Goal: Task Accomplishment & Management: Complete application form

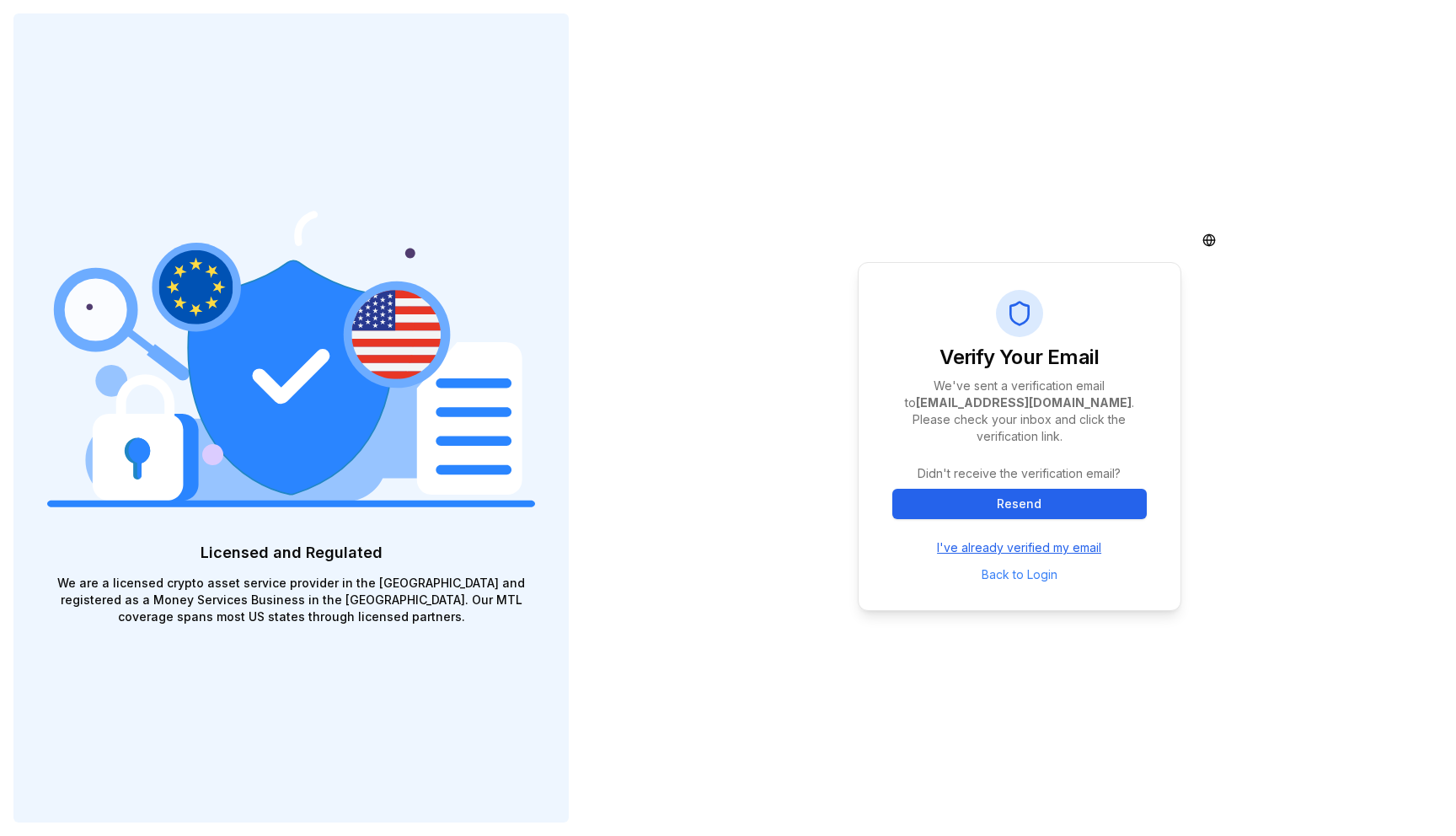
click at [1087, 540] on link "I've already verified my email" at bounding box center [1019, 547] width 165 height 16
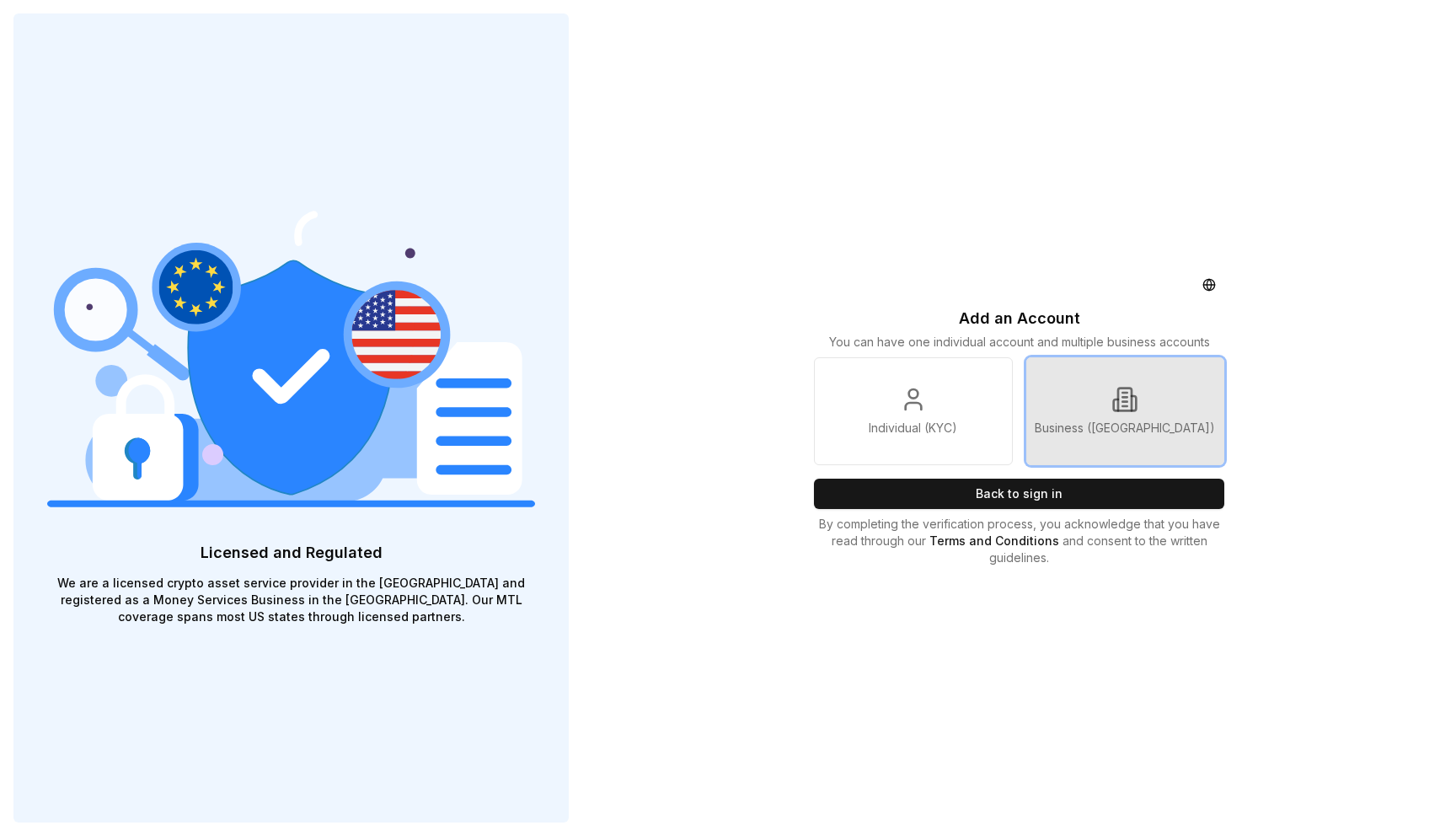
click at [1186, 419] on link "Business ([GEOGRAPHIC_DATA])" at bounding box center [1125, 411] width 198 height 108
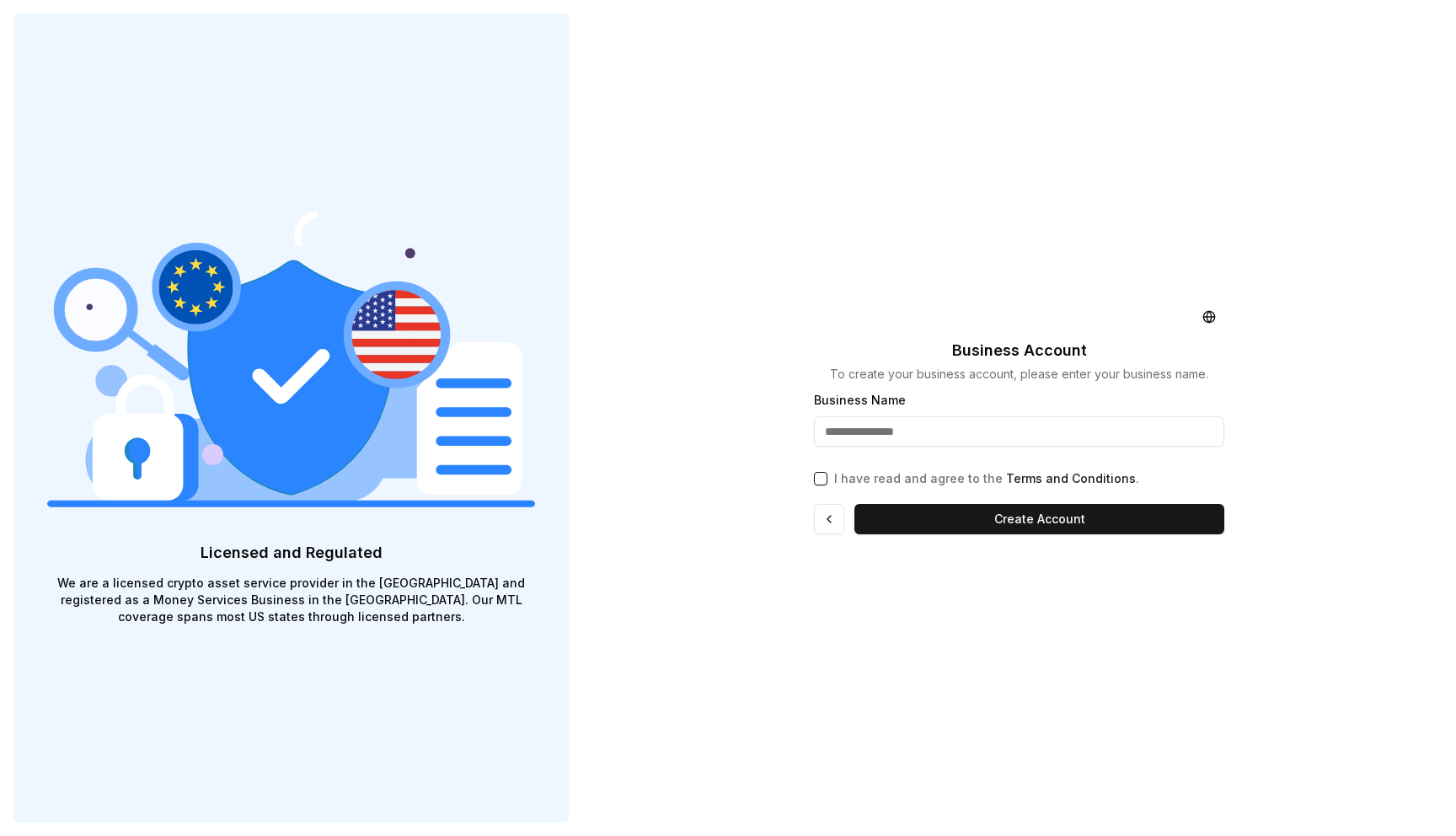
click at [972, 436] on input "Business Name" at bounding box center [1018, 431] width 410 height 30
type input "**********"
click at [1027, 520] on button "Create Account" at bounding box center [1038, 518] width 369 height 30
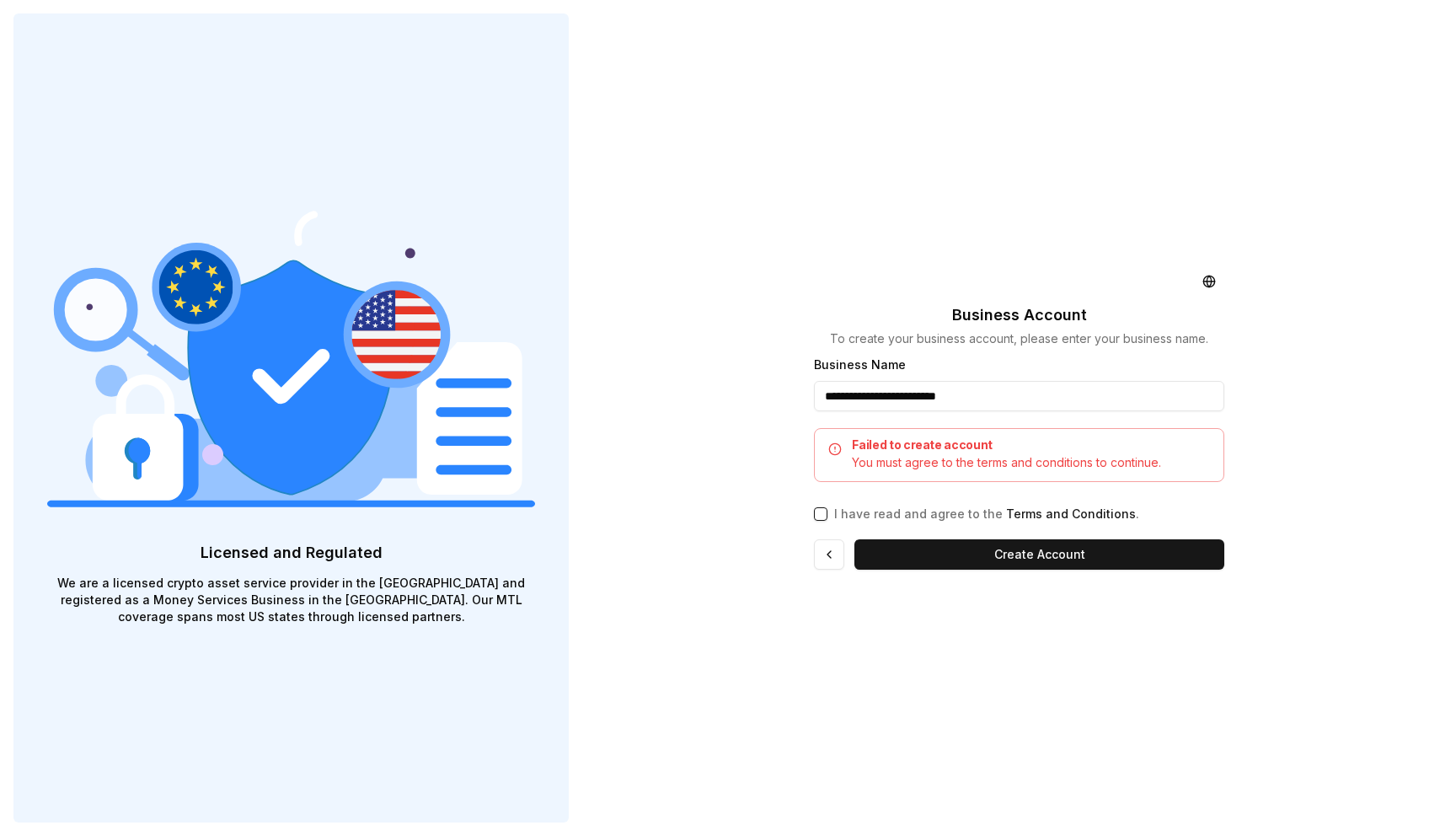
click at [831, 517] on div "I have read and agree to the Terms and Conditions ." at bounding box center [1018, 511] width 410 height 23
click at [815, 514] on button "I have read and agree to the Terms and Conditions ." at bounding box center [821, 514] width 14 height 14
click at [1024, 546] on button "Create Account" at bounding box center [1038, 554] width 369 height 30
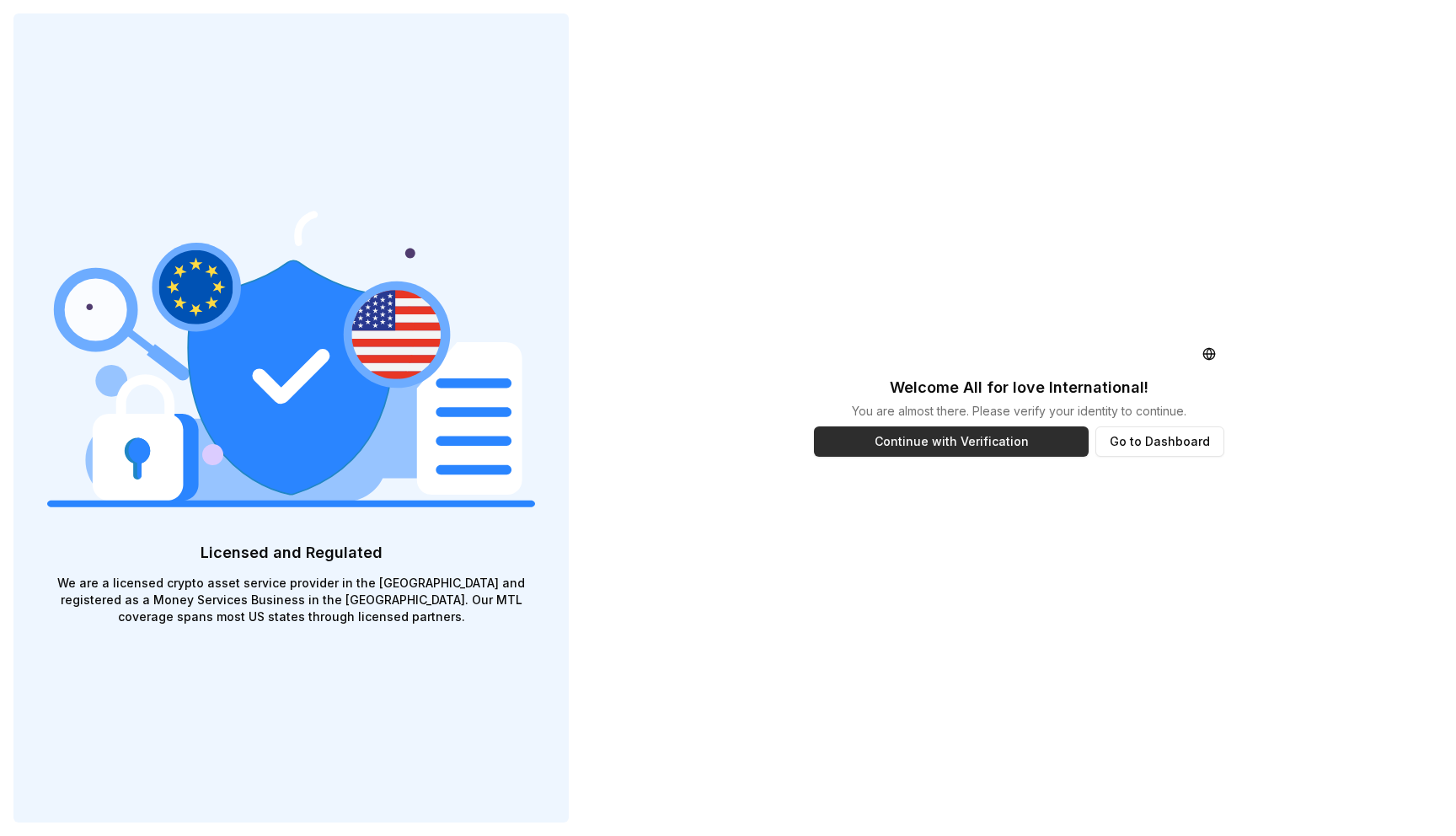
click at [943, 440] on button "Continue with Verification" at bounding box center [950, 441] width 274 height 30
click at [1166, 454] on button "Go to Dashboard" at bounding box center [1159, 441] width 129 height 30
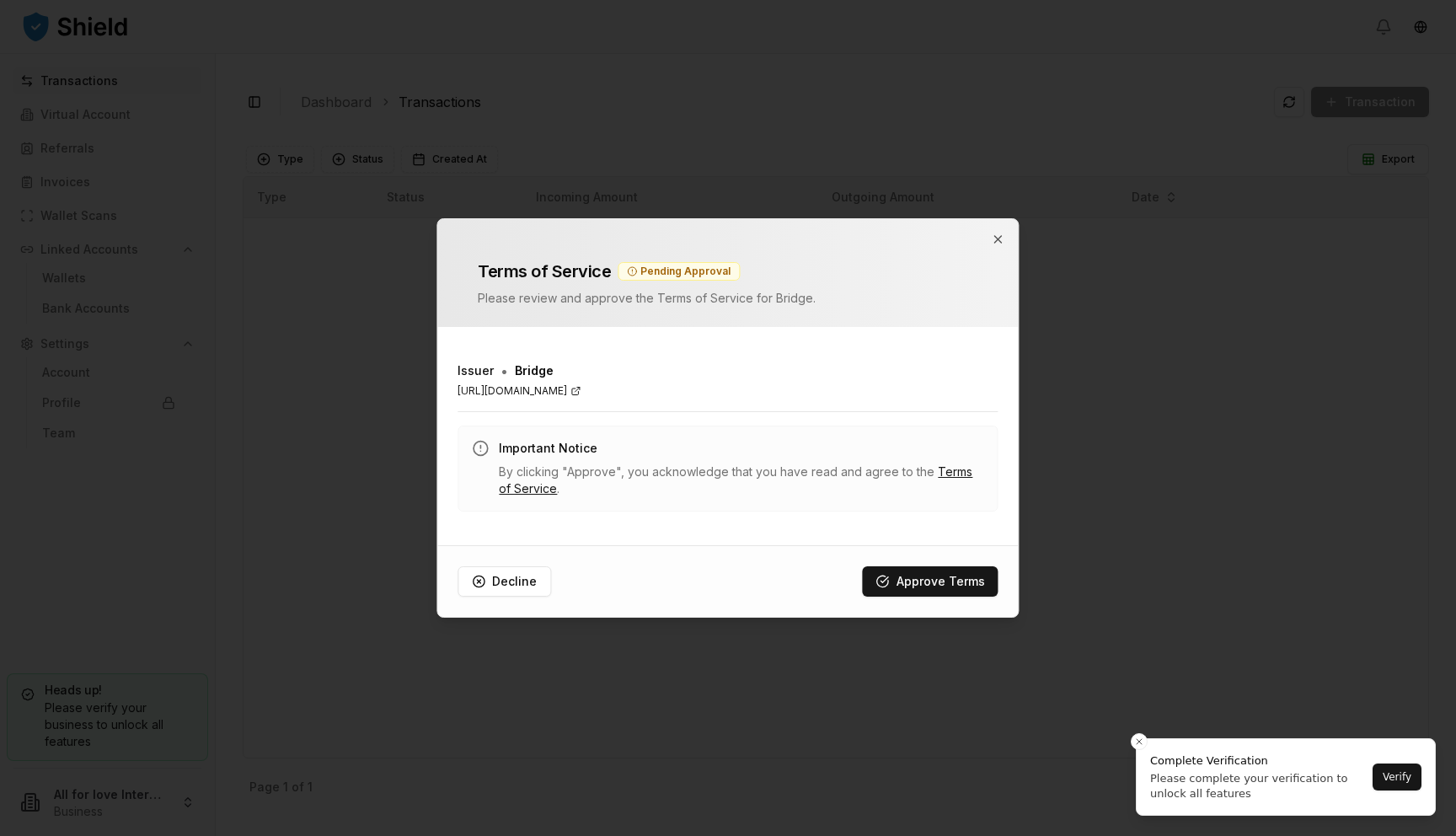
click at [526, 387] on link "[URL][DOMAIN_NAME]" at bounding box center [727, 391] width 540 height 14
